Goal: Task Accomplishment & Management: Manage account settings

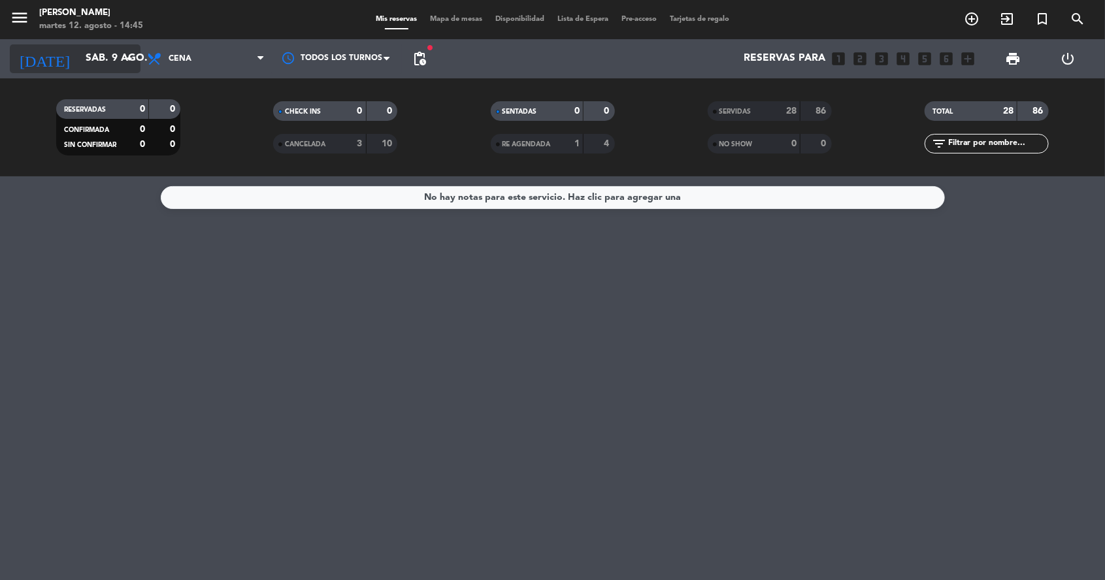
click at [79, 68] on input "sáb. 9 ago." at bounding box center [148, 58] width 138 height 25
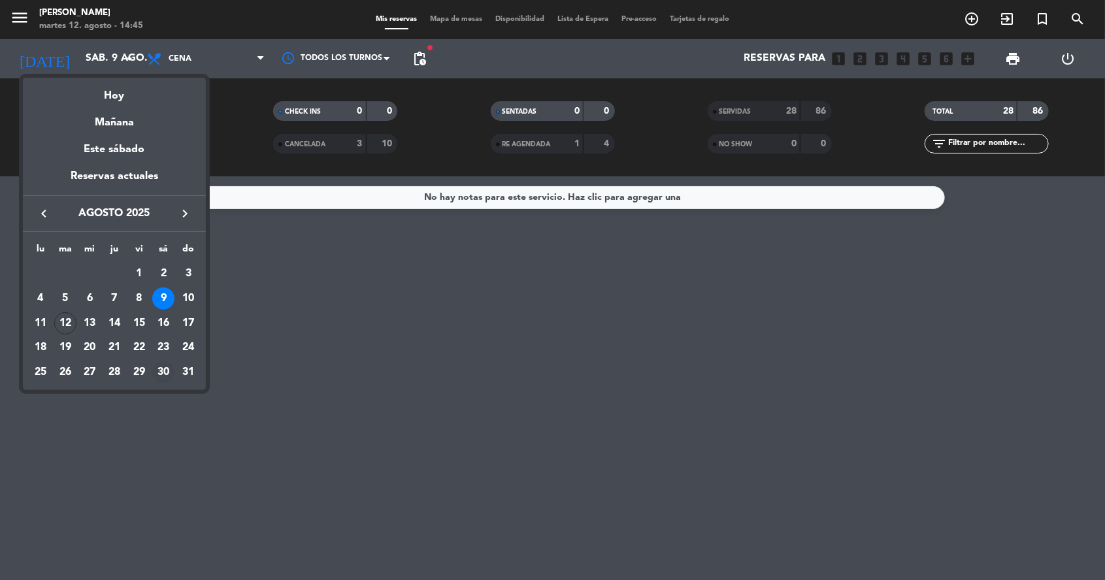
click at [162, 373] on div "30" at bounding box center [163, 372] width 22 height 22
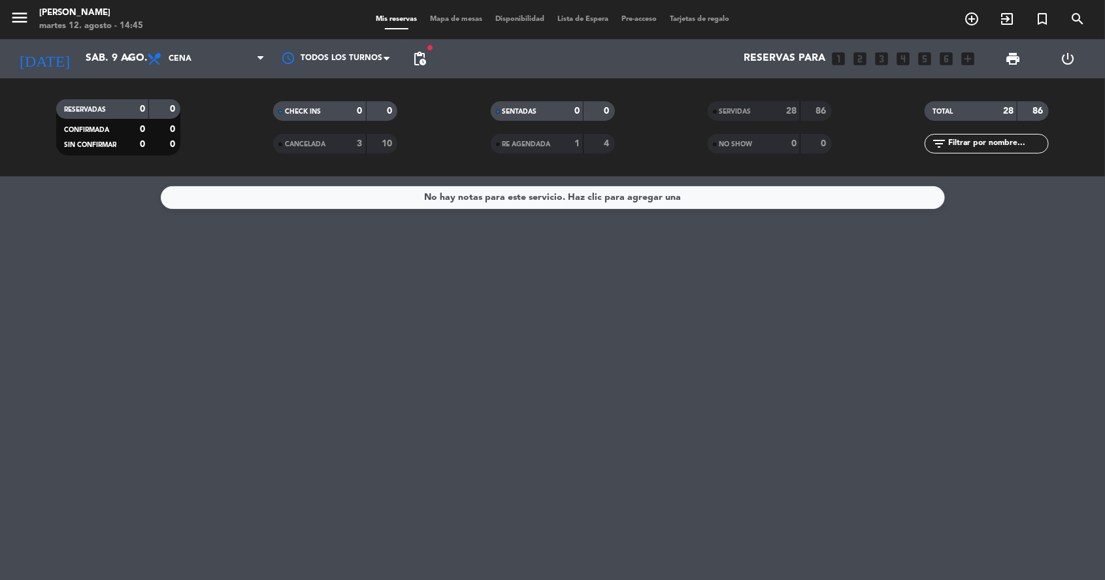
type input "sáb. 30 ago."
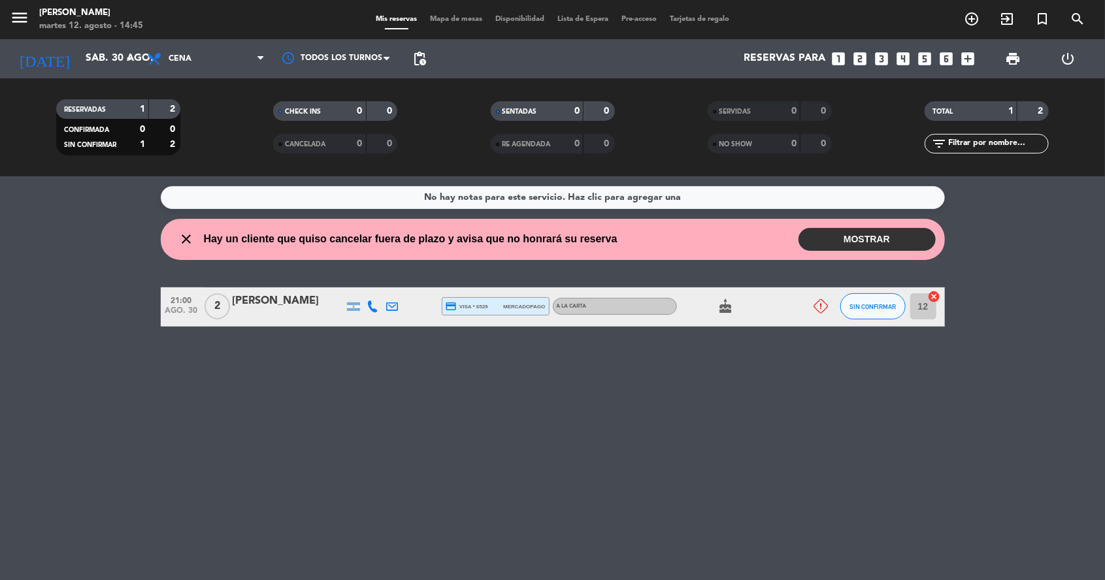
click at [267, 305] on div "[PERSON_NAME]" at bounding box center [288, 301] width 111 height 17
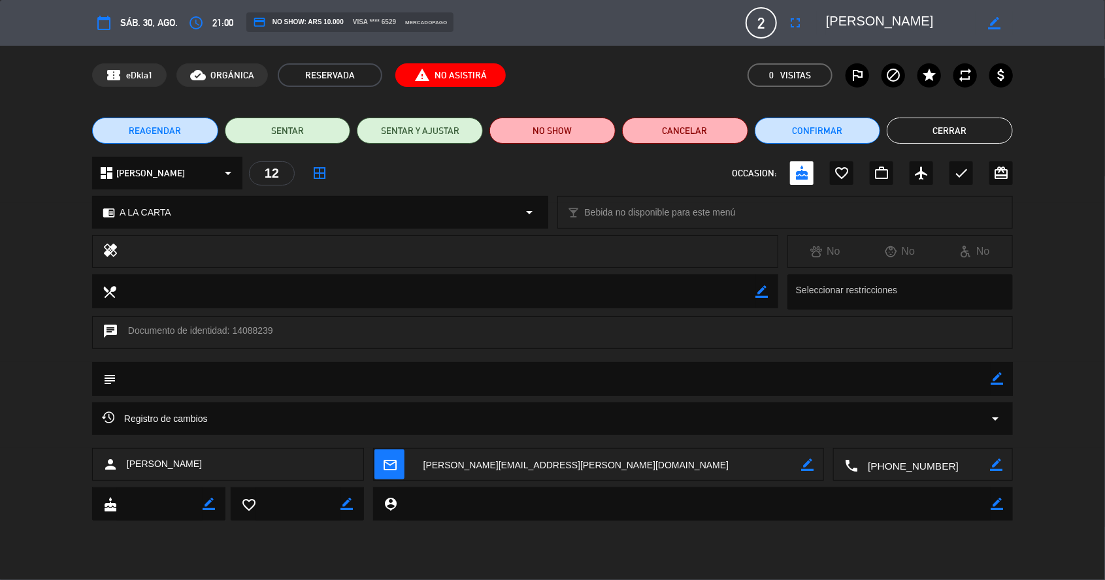
click at [133, 27] on span "sáb. 30, ago." at bounding box center [149, 22] width 58 height 16
click at [114, 29] on button "calendar_today" at bounding box center [104, 23] width 24 height 24
click at [105, 31] on button "calendar_today" at bounding box center [104, 23] width 24 height 24
click at [98, 27] on icon "calendar_today" at bounding box center [104, 23] width 16 height 16
click at [99, 24] on icon "calendar_today" at bounding box center [104, 23] width 16 height 16
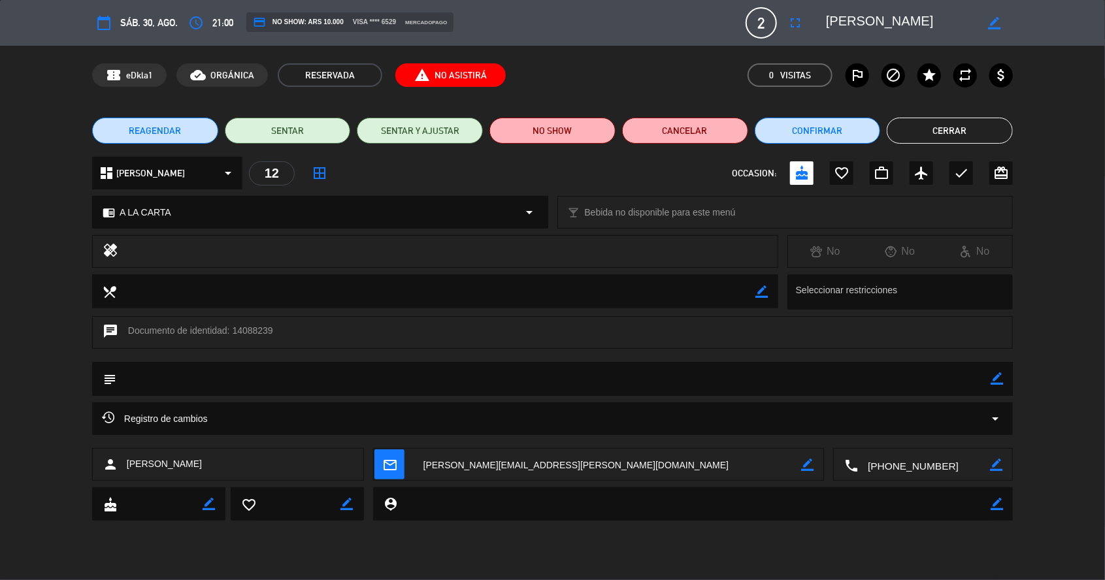
click at [105, 22] on icon "calendar_today" at bounding box center [104, 23] width 16 height 16
click at [112, 24] on button "calendar_today" at bounding box center [104, 23] width 24 height 24
click at [115, 23] on button "calendar_today" at bounding box center [104, 23] width 24 height 24
click at [124, 23] on span "sáb. 30, ago." at bounding box center [149, 22] width 58 height 16
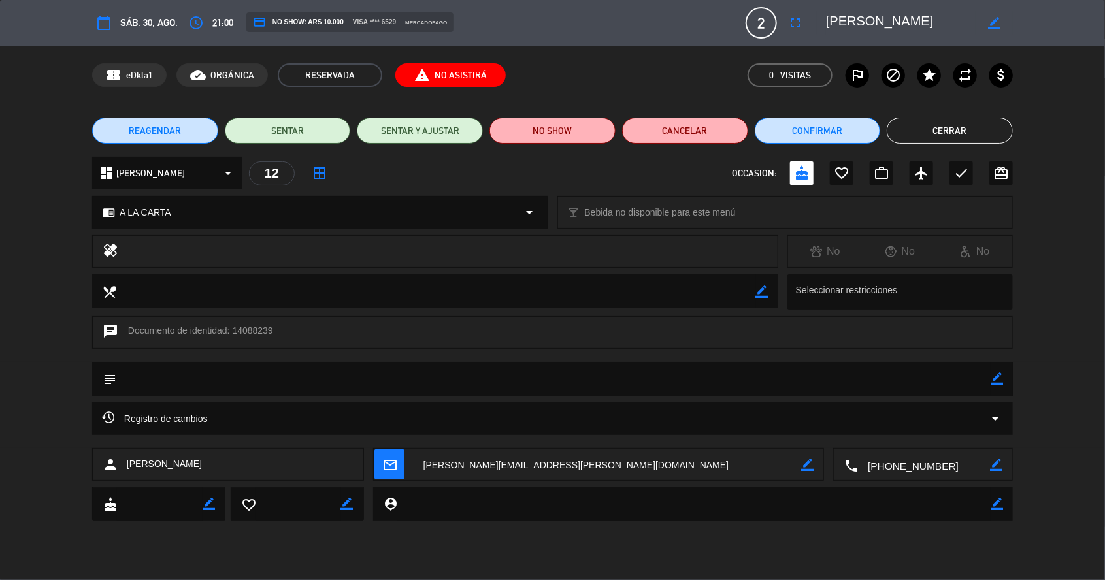
click at [156, 123] on button "REAGENDAR" at bounding box center [155, 131] width 126 height 26
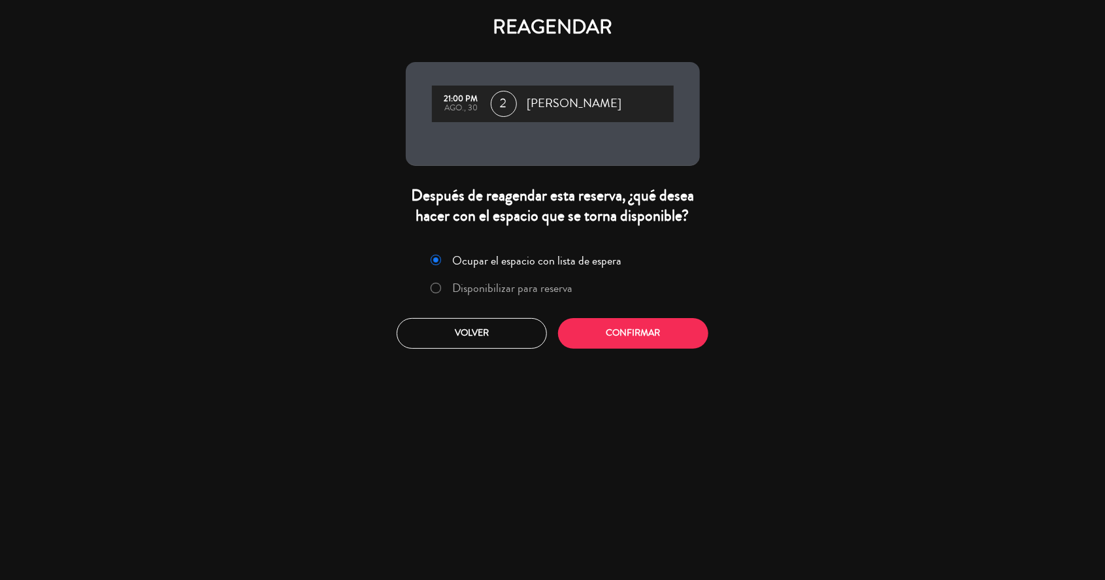
click at [452, 282] on label "Disponibilizar para reserva" at bounding box center [502, 289] width 156 height 24
click at [580, 337] on button "Confirmar" at bounding box center [633, 333] width 150 height 31
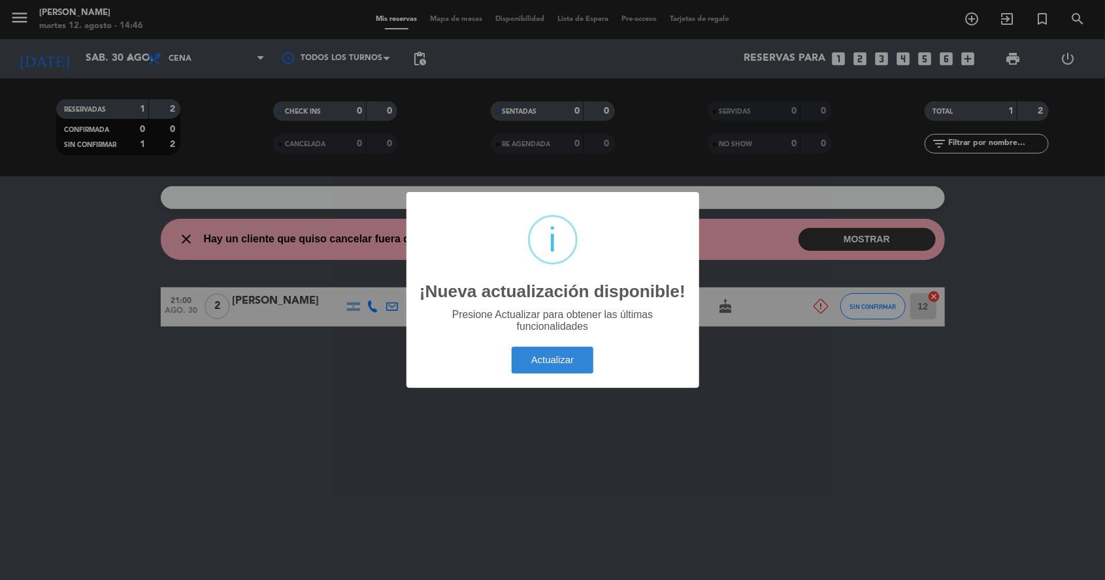
click at [486, 434] on div "? ! i ¡Nueva actualización disponible! × Presione Actualizar para obtener las ú…" at bounding box center [552, 290] width 1105 height 580
click at [490, 424] on div "? ! i ¡Nueva actualización disponible! × Presione Actualizar para obtener las ú…" at bounding box center [552, 290] width 1105 height 580
click at [499, 426] on div "? ! i ¡Nueva actualización disponible! × Presione Actualizar para obtener las ú…" at bounding box center [552, 290] width 1105 height 580
click at [504, 416] on div "? ! i ¡Nueva actualización disponible! × Presione Actualizar para obtener las ú…" at bounding box center [552, 290] width 1105 height 580
click at [539, 371] on button "Actualizar" at bounding box center [553, 360] width 82 height 27
